Goal: Information Seeking & Learning: Check status

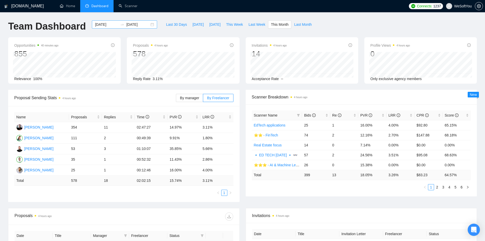
click at [147, 25] on div "[DATE] [DATE]" at bounding box center [124, 24] width 65 height 8
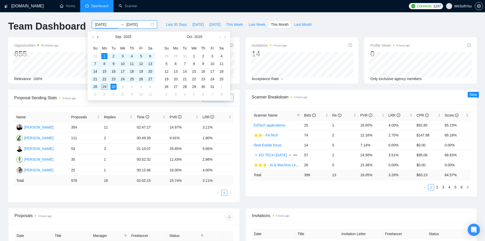
click at [97, 38] on button "button" at bounding box center [98, 37] width 6 height 10
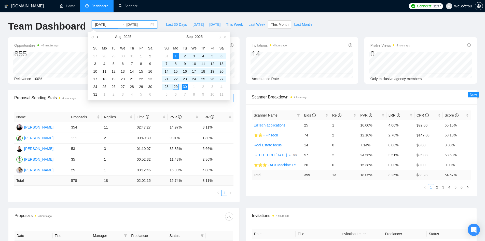
click at [97, 38] on button "button" at bounding box center [98, 37] width 6 height 10
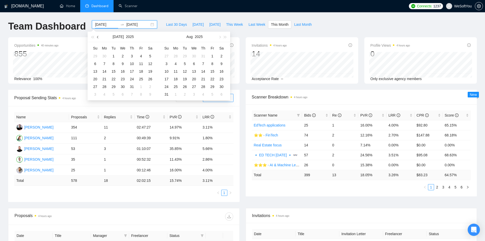
click at [97, 38] on button "button" at bounding box center [98, 37] width 6 height 10
type input "[DATE]"
click at [96, 56] on div "1" at bounding box center [95, 56] width 6 height 6
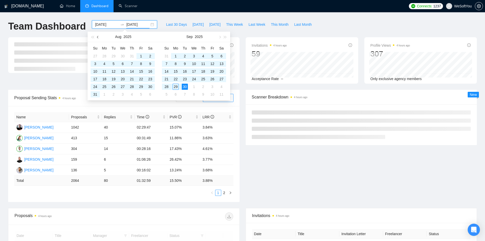
click at [97, 38] on button "button" at bounding box center [98, 37] width 6 height 10
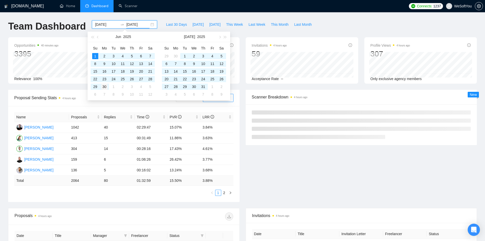
type input "[DATE]"
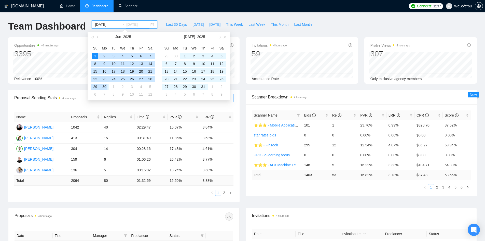
click at [104, 86] on div "30" at bounding box center [104, 87] width 6 height 6
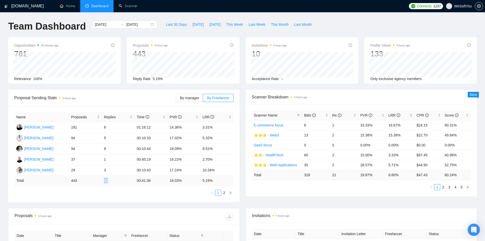
drag, startPoint x: 103, startPoint y: 181, endPoint x: 109, endPoint y: 181, distance: 5.4
click at [109, 181] on td "23" at bounding box center [118, 181] width 33 height 10
click at [147, 25] on div "[DATE] [DATE]" at bounding box center [124, 24] width 65 height 8
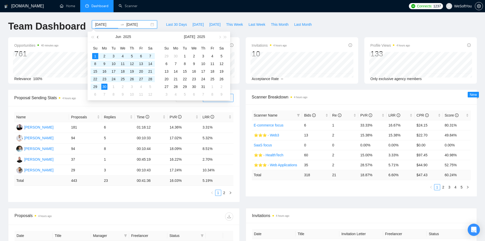
click at [97, 36] on button "button" at bounding box center [98, 37] width 6 height 10
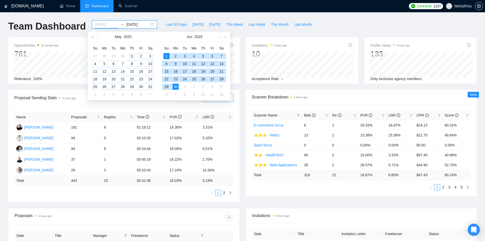
type input "[DATE]"
click at [131, 56] on div "1" at bounding box center [132, 56] width 6 height 6
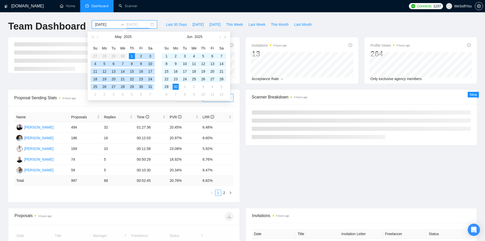
type input "[DATE]"
click at [151, 87] on div "31" at bounding box center [150, 87] width 6 height 6
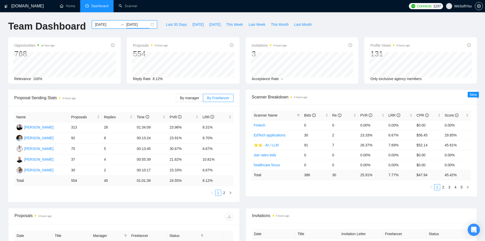
click at [149, 25] on div "[DATE] [DATE]" at bounding box center [124, 24] width 65 height 8
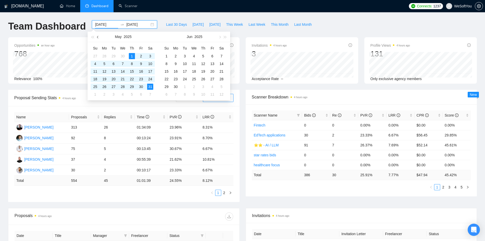
click at [98, 37] on span "button" at bounding box center [98, 37] width 3 height 3
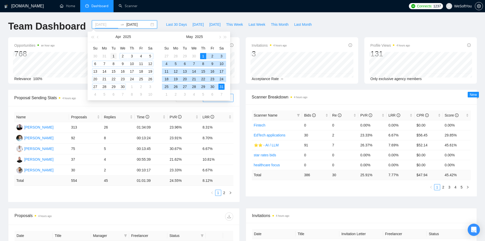
type input "[DATE]"
click at [114, 56] on div "1" at bounding box center [114, 56] width 6 height 6
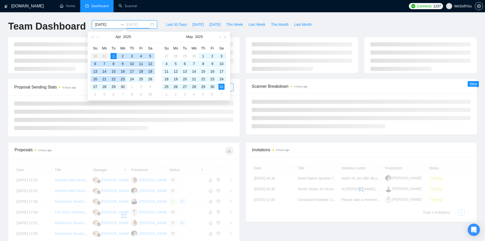
type input "[DATE]"
click at [123, 85] on div "30" at bounding box center [123, 87] width 6 height 6
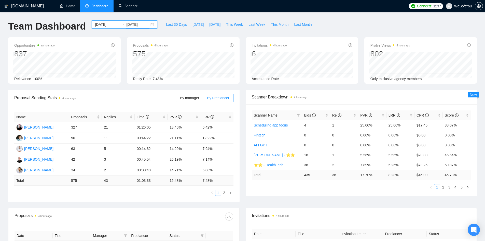
click at [148, 25] on div "[DATE] [DATE]" at bounding box center [124, 24] width 65 height 8
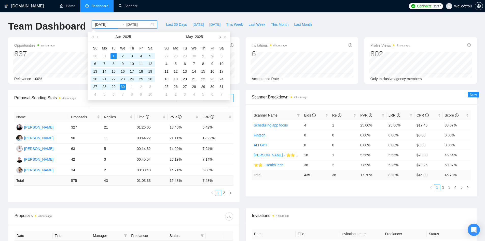
click at [219, 36] on button "button" at bounding box center [220, 37] width 6 height 10
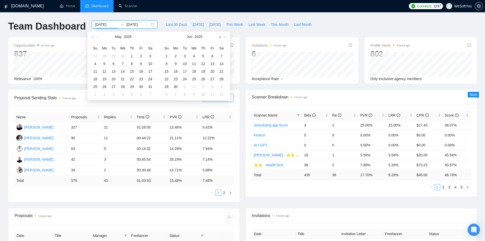
click at [219, 36] on button "button" at bounding box center [220, 37] width 6 height 10
type input "[DATE]"
click at [186, 71] on div "12" at bounding box center [185, 71] width 6 height 6
click at [219, 37] on button "button" at bounding box center [220, 37] width 6 height 10
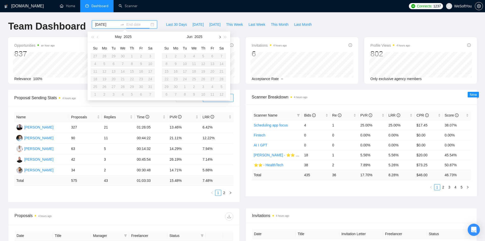
click at [219, 37] on button "button" at bounding box center [220, 37] width 6 height 10
type input "[DATE]"
click at [214, 87] on div "29" at bounding box center [212, 87] width 6 height 6
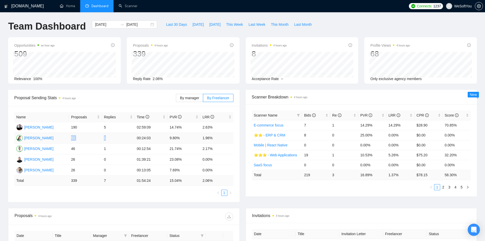
drag, startPoint x: 72, startPoint y: 138, endPoint x: 117, endPoint y: 136, distance: 45.7
click at [117, 136] on tr "[PERSON_NAME] 51 1 00:24:03 9.80% 1.96%" at bounding box center [123, 138] width 219 height 11
click at [149, 23] on div "[DATE] [DATE]" at bounding box center [124, 24] width 65 height 8
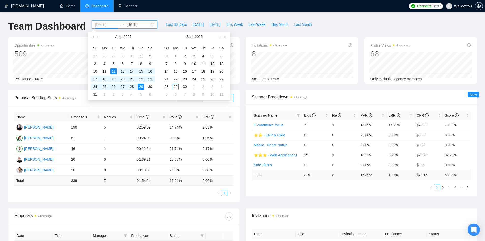
type input "[DATE]"
click at [213, 63] on div "12" at bounding box center [212, 64] width 6 height 6
type input "[DATE]"
click at [175, 87] on div "29" at bounding box center [176, 87] width 6 height 6
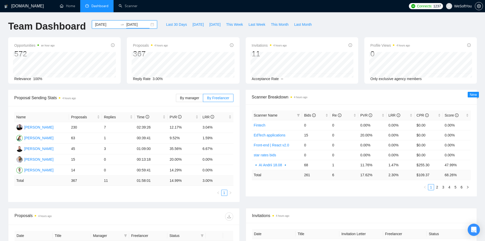
click at [148, 25] on div "[DATE] [DATE]" at bounding box center [124, 24] width 65 height 8
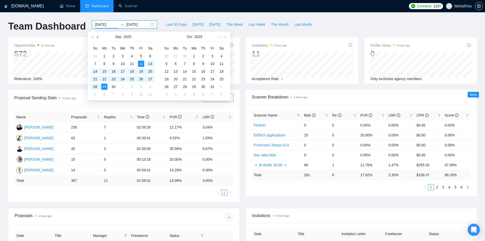
click at [98, 36] on span "button" at bounding box center [98, 37] width 3 height 3
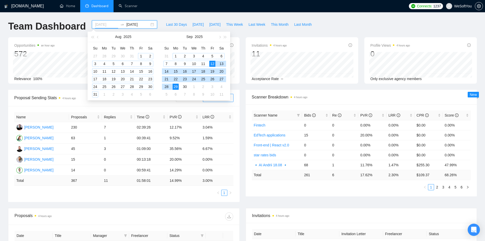
type input "[DATE]"
click at [141, 57] on div "1" at bounding box center [141, 56] width 6 height 6
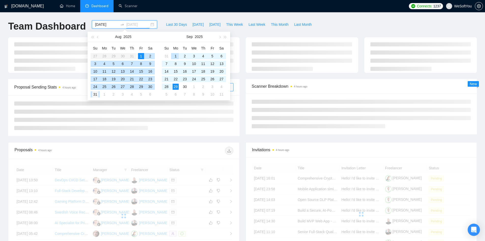
type input "[DATE]"
click at [97, 95] on div "31" at bounding box center [95, 94] width 6 height 6
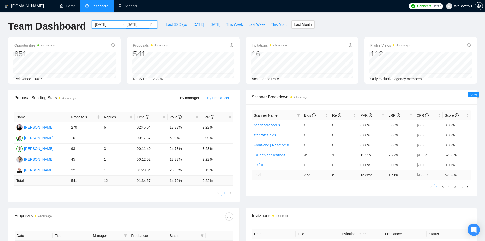
click at [147, 24] on div "[DATE] [DATE]" at bounding box center [124, 24] width 65 height 8
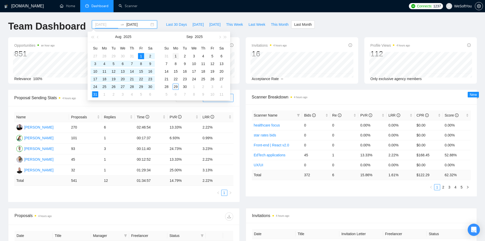
type input "[DATE]"
click at [177, 55] on div "1" at bounding box center [176, 56] width 6 height 6
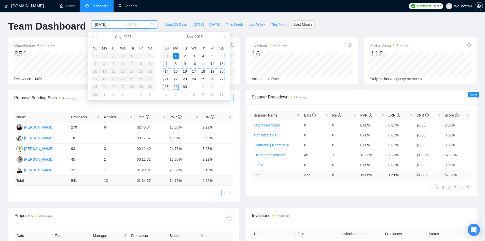
type input "[DATE]"
click at [187, 86] on div "30" at bounding box center [185, 87] width 6 height 6
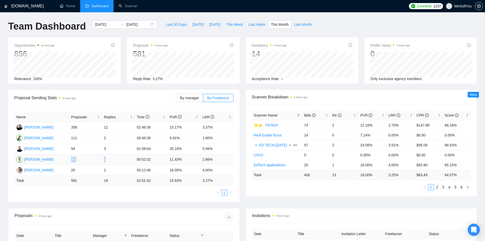
drag, startPoint x: 71, startPoint y: 157, endPoint x: 110, endPoint y: 157, distance: 38.2
click at [110, 157] on tr "[PERSON_NAME] 35 1 00:52:32 11.43% 2.86%" at bounding box center [123, 159] width 219 height 11
click at [148, 24] on div "[DATE] [DATE]" at bounding box center [124, 24] width 65 height 8
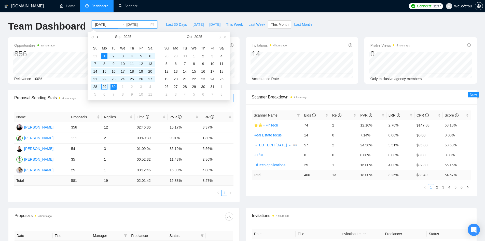
click at [97, 38] on button "button" at bounding box center [98, 37] width 6 height 10
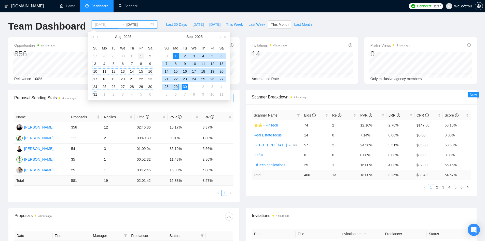
type input "[DATE]"
click at [141, 56] on div "1" at bounding box center [141, 56] width 6 height 6
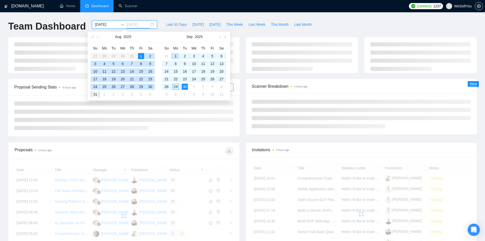
type input "[DATE]"
click at [98, 93] on div "31" at bounding box center [95, 94] width 6 height 6
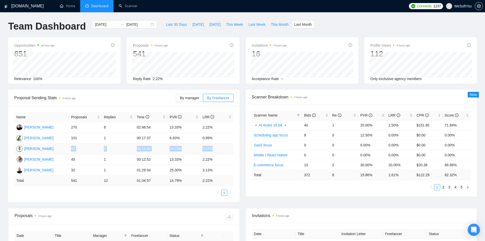
drag, startPoint x: 71, startPoint y: 149, endPoint x: 222, endPoint y: 146, distance: 150.6
click at [222, 146] on tr "[PERSON_NAME] 93 3 00:11:40 24.73% 3.23%" at bounding box center [123, 148] width 219 height 11
click at [148, 24] on div "[DATE] [DATE]" at bounding box center [124, 24] width 65 height 8
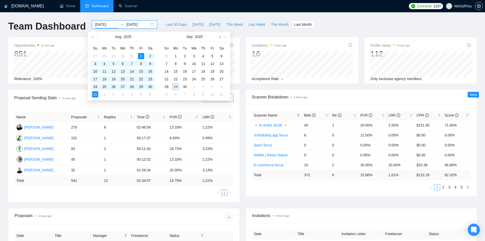
click at [220, 37] on span "button" at bounding box center [219, 37] width 3 height 3
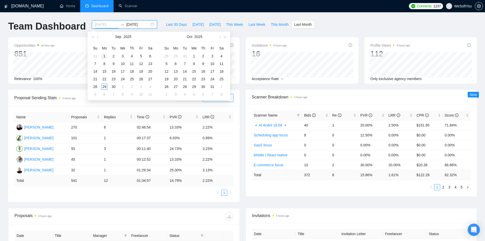
type input "[DATE]"
click at [105, 55] on div "1" at bounding box center [104, 56] width 6 height 6
type input "[DATE]"
click at [187, 85] on div "30" at bounding box center [185, 87] width 6 height 6
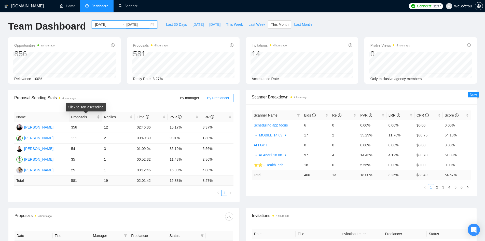
click at [80, 117] on span "Proposals" at bounding box center [83, 117] width 25 height 6
click at [149, 25] on div "[DATE] [DATE]" at bounding box center [124, 24] width 65 height 8
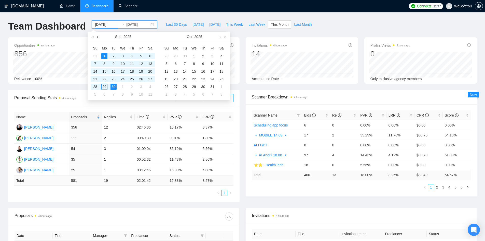
click at [98, 37] on span "button" at bounding box center [98, 37] width 3 height 3
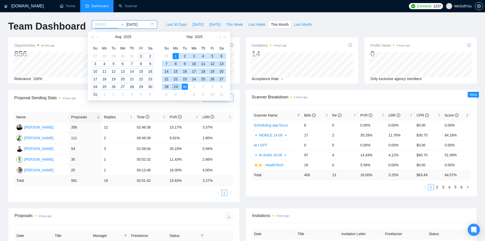
type input "[DATE]"
click at [143, 57] on div "1" at bounding box center [141, 56] width 6 height 6
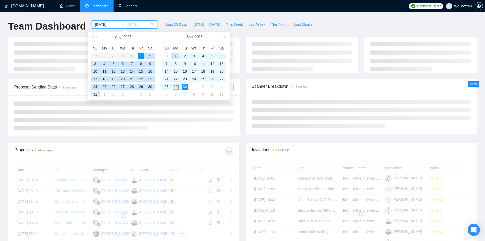
type input "[DATE]"
click at [96, 95] on div "31" at bounding box center [95, 94] width 6 height 6
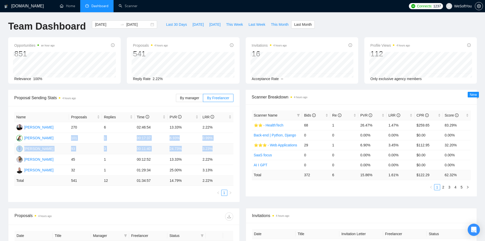
drag, startPoint x: 71, startPoint y: 138, endPoint x: 219, endPoint y: 146, distance: 148.1
click at [219, 146] on tbody "[PERSON_NAME] 270 6 02:46:54 13.33% 2.22% [PERSON_NAME] 101 1 00:17:37 6.93% 0.…" at bounding box center [123, 149] width 219 height 54
click at [220, 148] on td "3.23%" at bounding box center [217, 148] width 33 height 11
click at [153, 206] on div "Proposal Sending Stats 4 hours ago By manager By Freelancer Name Proposals Repl…" at bounding box center [242, 149] width 475 height 118
click at [272, 80] on span "Acceptance Rate" at bounding box center [265, 79] width 27 height 4
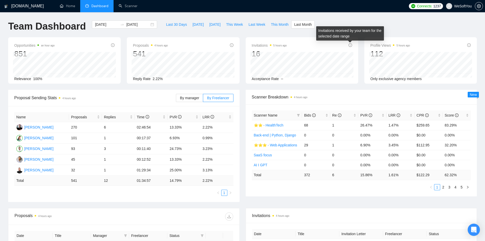
click at [350, 45] on icon "info-circle" at bounding box center [351, 45] width 4 height 4
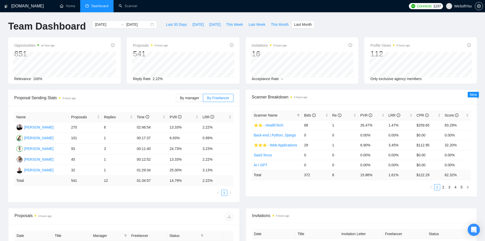
click at [273, 78] on span "Acceptance Rate" at bounding box center [265, 79] width 27 height 4
click at [148, 25] on div "[DATE] [DATE]" at bounding box center [124, 24] width 65 height 8
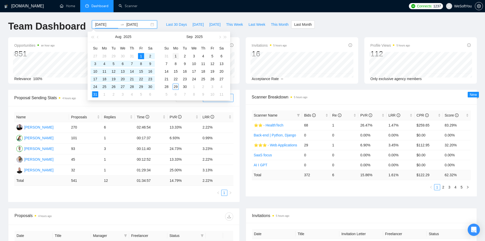
type input "[DATE]"
click at [178, 56] on div "1" at bounding box center [176, 56] width 6 height 6
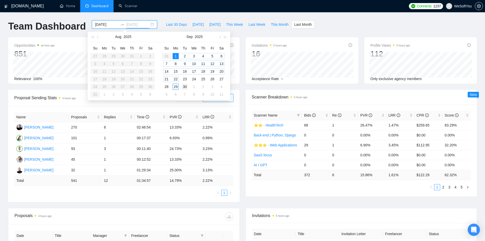
type input "[DATE]"
click at [186, 89] on div "30" at bounding box center [185, 87] width 6 height 6
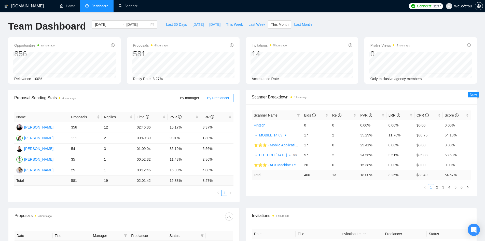
click at [274, 79] on span "Acceptance Rate" at bounding box center [265, 79] width 27 height 4
click at [295, 27] on span "Last Month" at bounding box center [303, 25] width 18 height 6
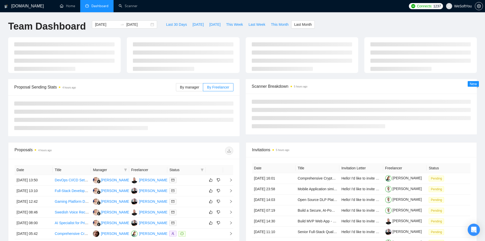
type input "[DATE]"
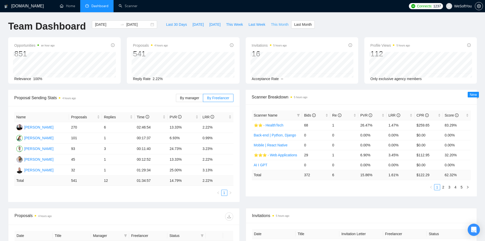
click at [274, 25] on span "This Month" at bounding box center [280, 25] width 18 height 6
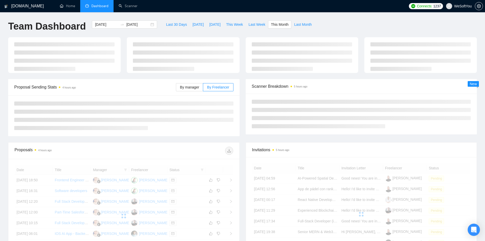
type input "[DATE]"
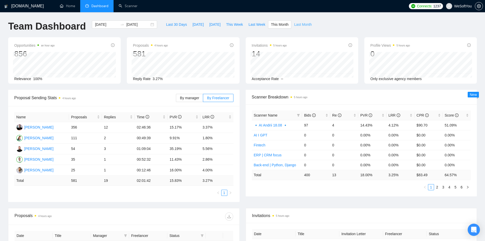
click at [304, 25] on span "Last Month" at bounding box center [303, 25] width 18 height 6
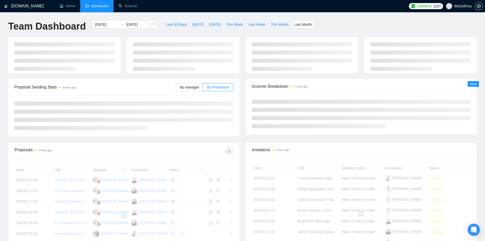
type input "[DATE]"
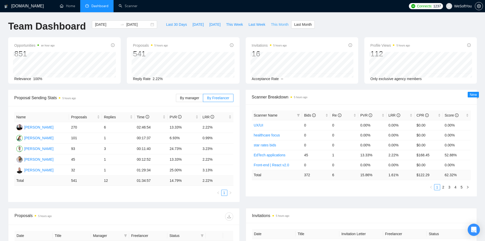
click at [271, 24] on span "This Month" at bounding box center [280, 25] width 18 height 6
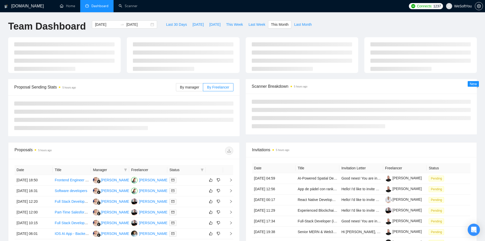
type input "[DATE]"
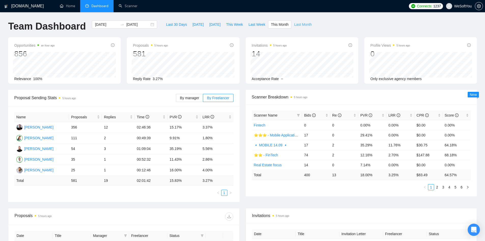
click at [302, 25] on span "Last Month" at bounding box center [303, 25] width 18 height 6
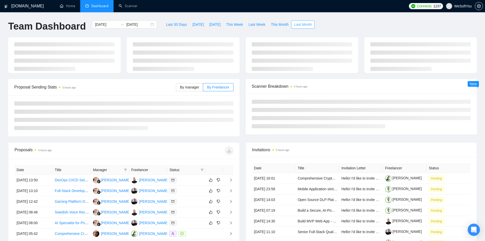
type input "[DATE]"
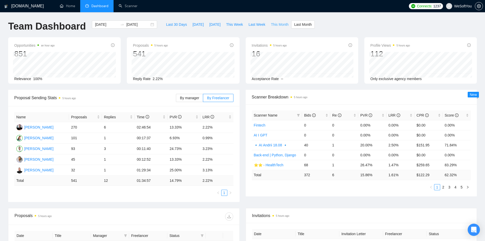
click at [278, 27] on span "This Month" at bounding box center [280, 25] width 18 height 6
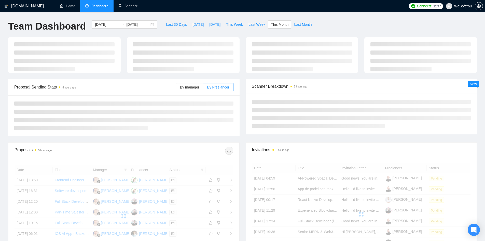
type input "[DATE]"
